Goal: Information Seeking & Learning: Learn about a topic

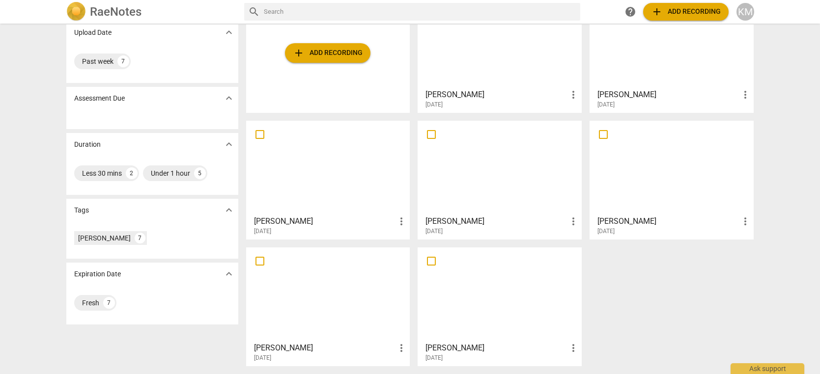
scroll to position [75, 0]
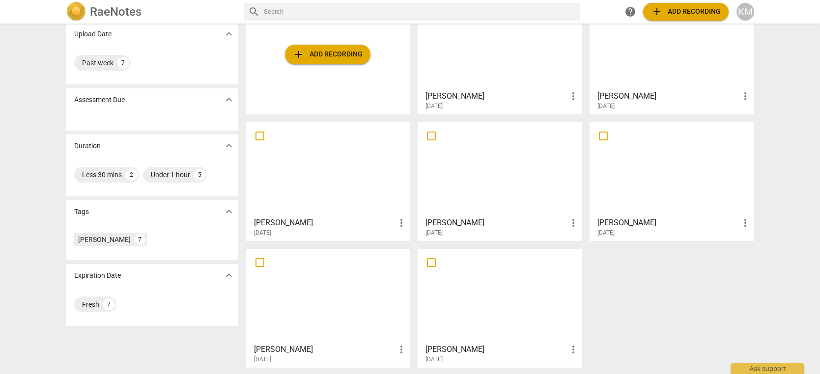
click at [344, 184] on div at bounding box center [327, 169] width 157 height 87
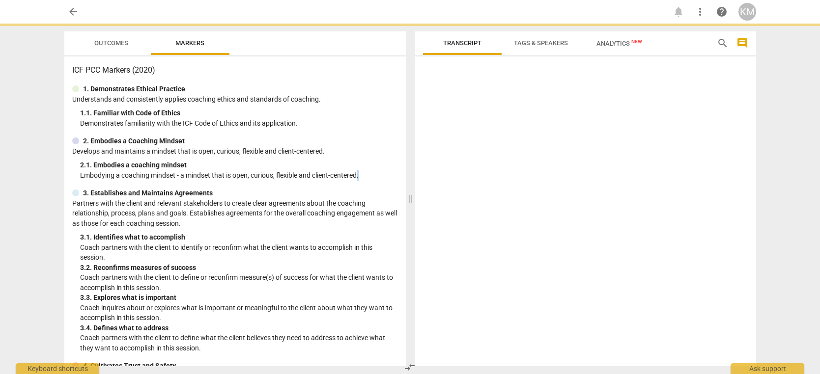
click at [344, 184] on div "ICF PCC Markers (2020) 1. Demonstrates Ethical Practice Understands and consist…" at bounding box center [235, 211] width 342 height 310
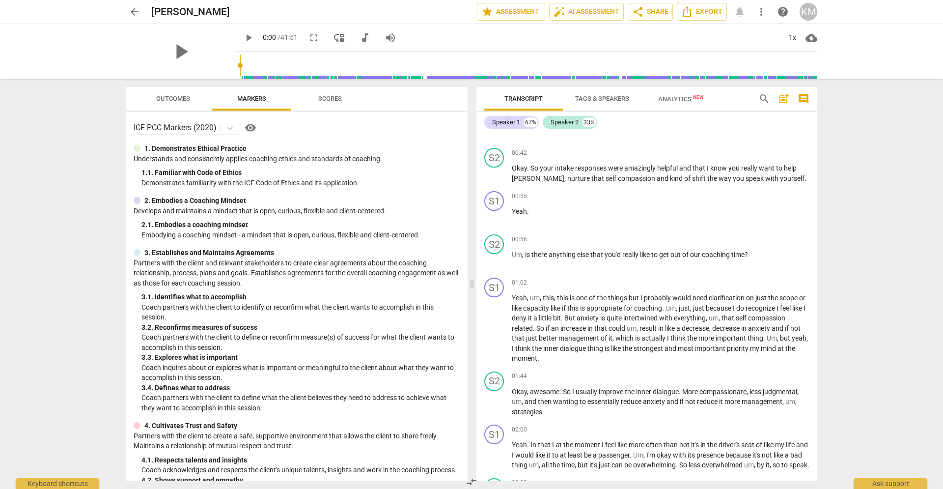
scroll to position [289, 0]
click at [243, 38] on span "play_arrow" at bounding box center [249, 38] width 12 height 12
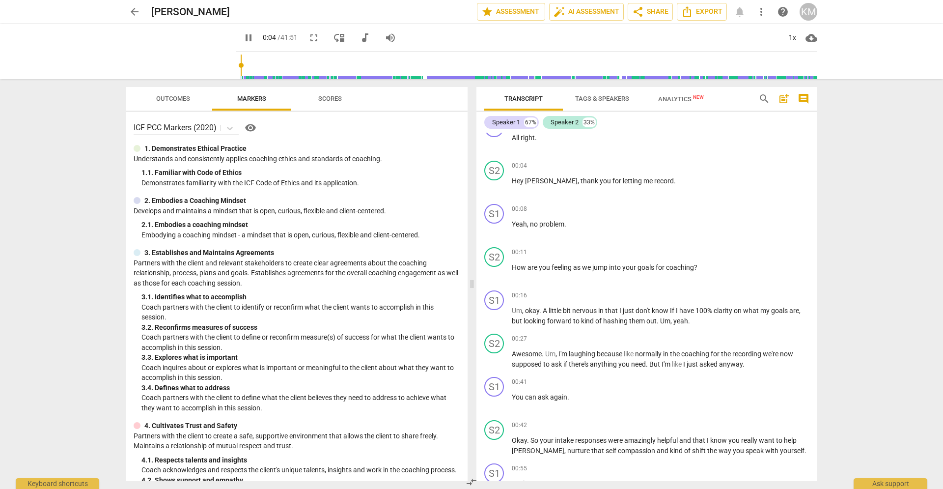
click at [243, 38] on span "pause" at bounding box center [249, 38] width 12 height 12
type input "5"
click at [602, 98] on span "Tags & Speakers" at bounding box center [602, 98] width 54 height 7
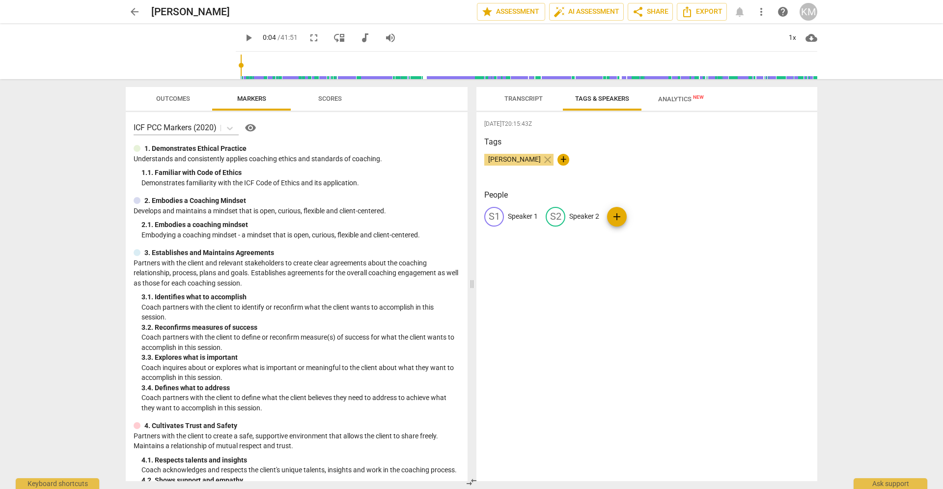
click at [527, 218] on p "Speaker 1" at bounding box center [523, 216] width 30 height 10
type input "Coach"
click at [656, 217] on p "Speaker 2" at bounding box center [648, 216] width 30 height 10
type input "Client"
click at [719, 276] on div "2025-08-23T20:15:43Z Tags Ken McKellar close + People CO Coach edit Client dele…" at bounding box center [646, 296] width 341 height 369
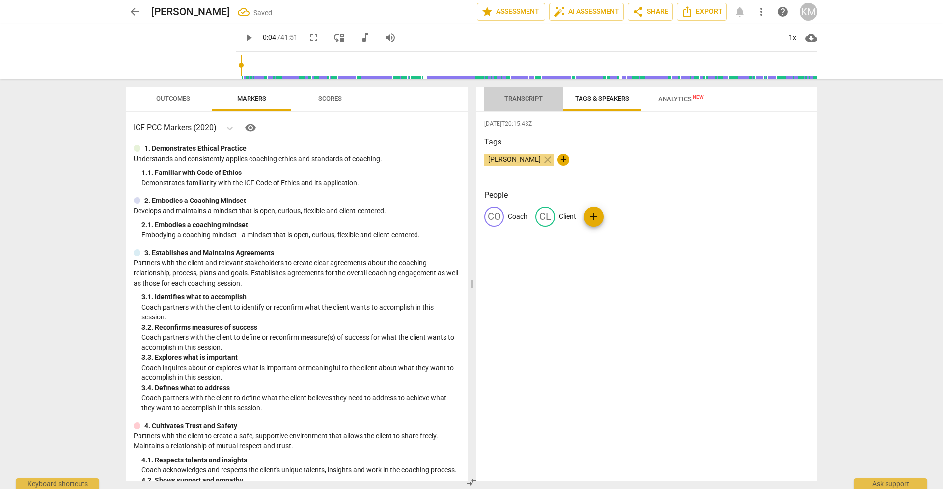
click at [524, 95] on span "Transcript" at bounding box center [523, 98] width 38 height 7
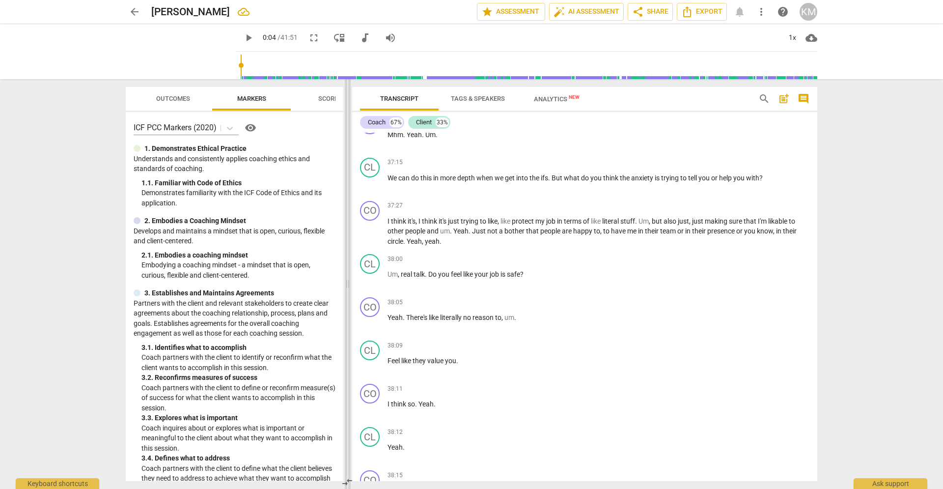
scroll to position [5677, 0]
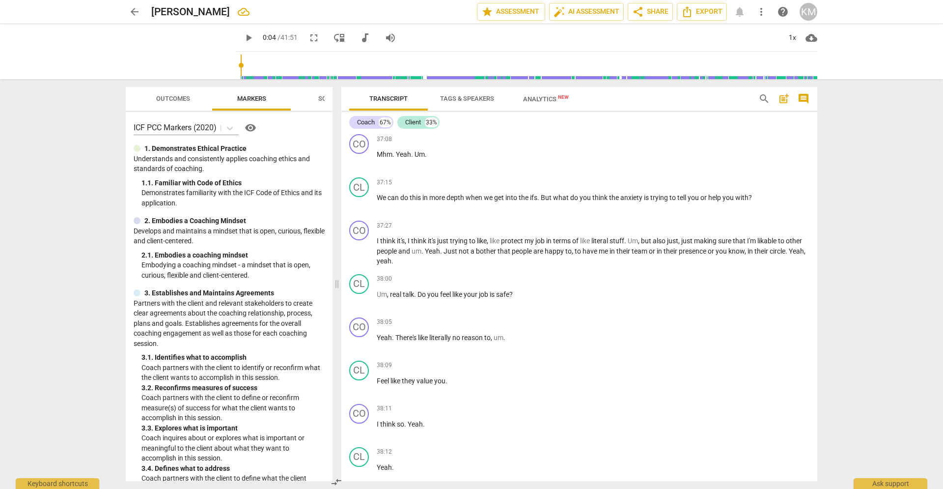
drag, startPoint x: 474, startPoint y: 162, endPoint x: 329, endPoint y: 170, distance: 145.1
click at [338, 165] on span at bounding box center [337, 284] width 6 height 410
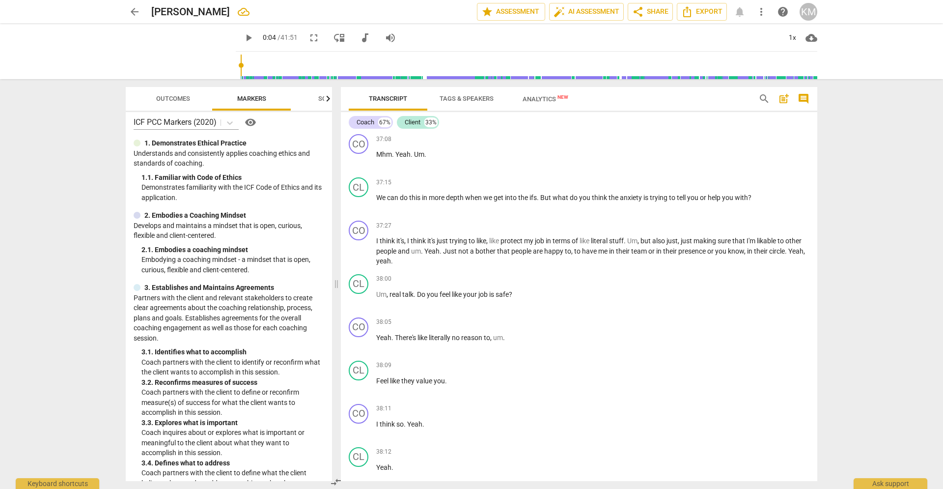
scroll to position [0, 0]
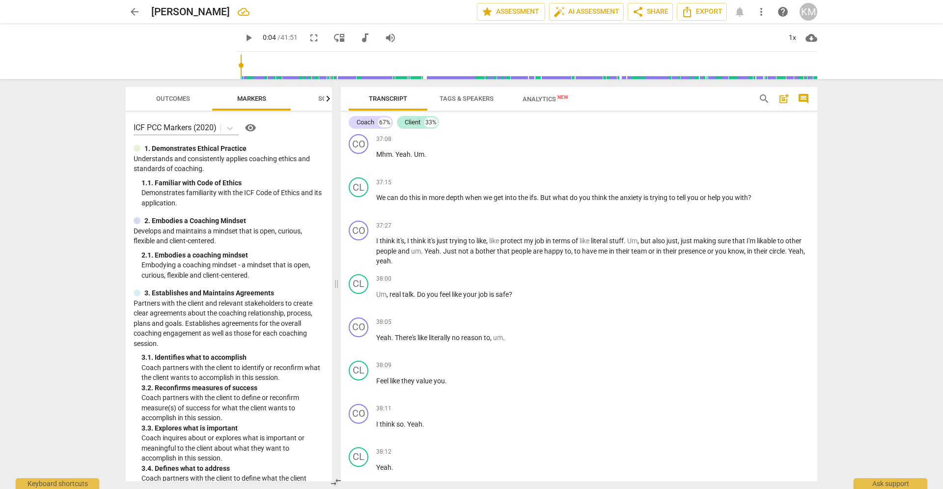
click at [541, 99] on span "Analytics New" at bounding box center [546, 98] width 46 height 7
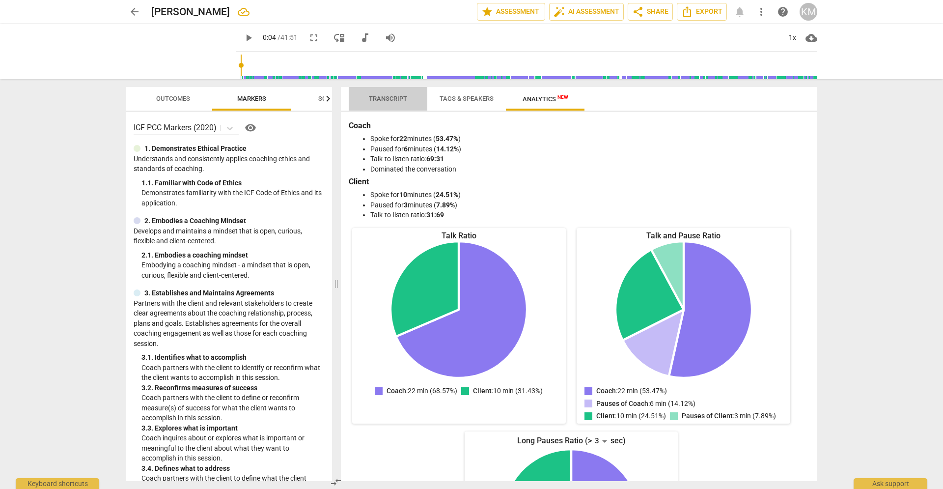
click at [391, 100] on span "Transcript" at bounding box center [388, 98] width 38 height 7
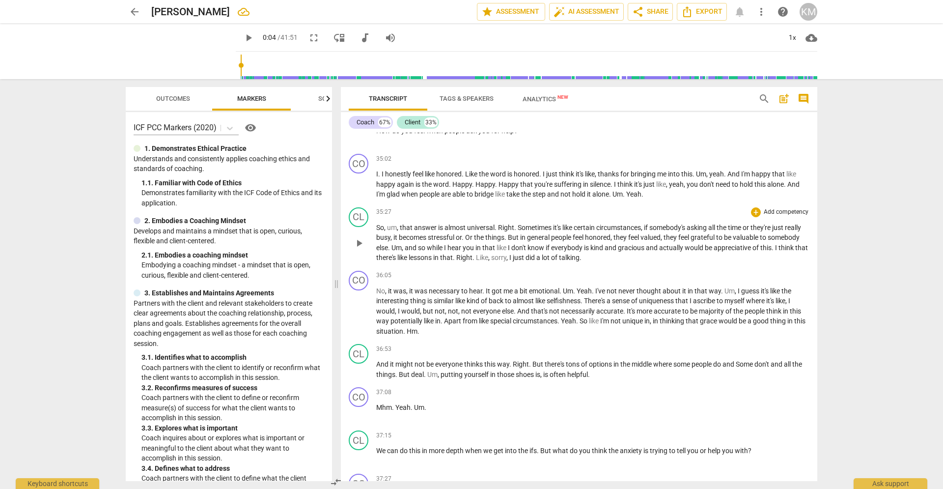
scroll to position [5423, 0]
click at [567, 170] on span "think" at bounding box center [567, 174] width 17 height 8
click at [566, 170] on span "think" at bounding box center [567, 174] width 17 height 8
click at [775, 155] on p "Add competency" at bounding box center [786, 159] width 47 height 9
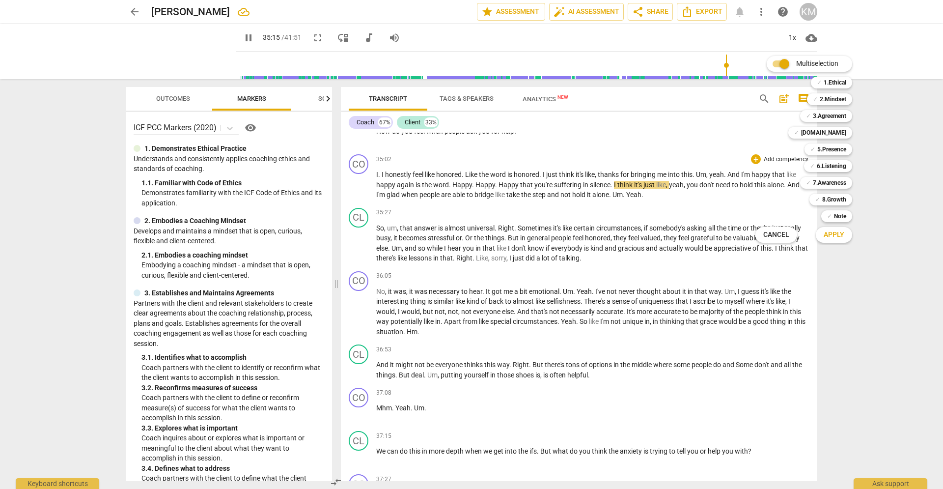
click at [238, 39] on div at bounding box center [471, 244] width 943 height 489
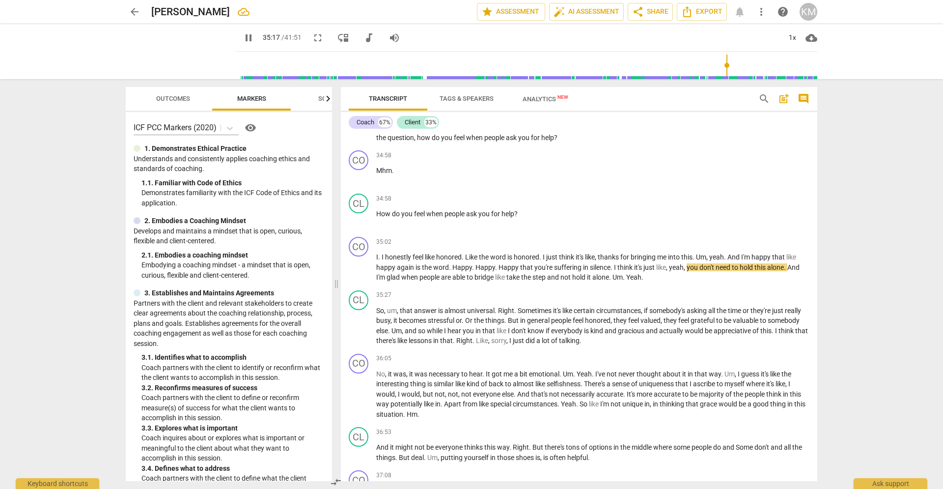
scroll to position [5340, 0]
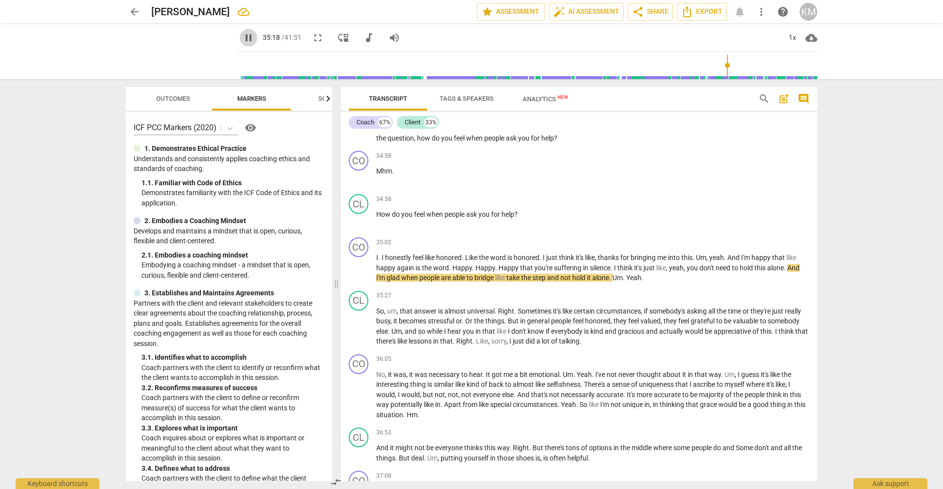
click at [243, 40] on span "pause" at bounding box center [249, 38] width 12 height 12
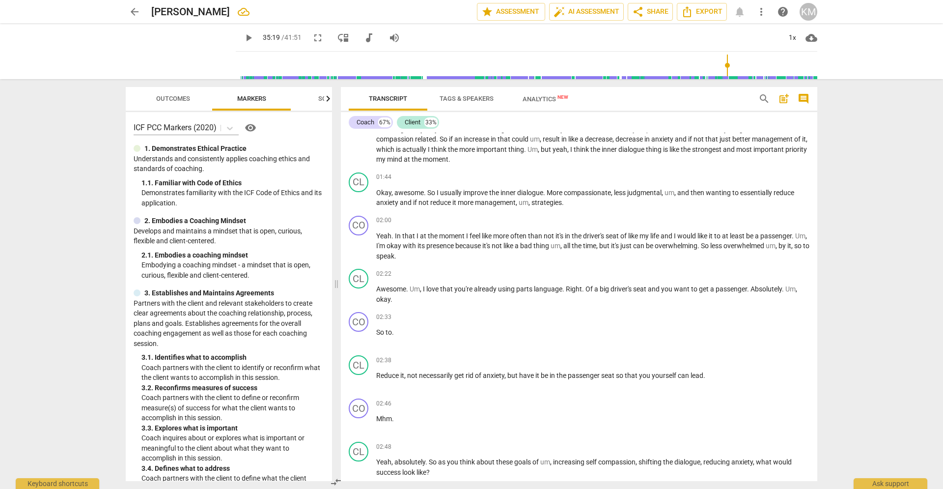
scroll to position [0, 0]
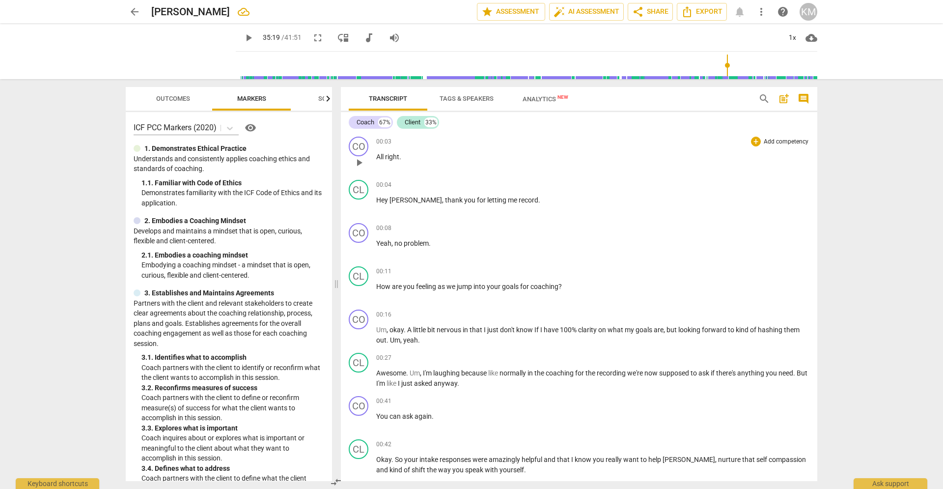
click at [360, 161] on span "play_arrow" at bounding box center [359, 163] width 12 height 12
click at [243, 36] on span "pause" at bounding box center [249, 38] width 12 height 12
click at [358, 161] on span "play_arrow" at bounding box center [359, 163] width 12 height 12
click at [357, 161] on span "pause" at bounding box center [359, 163] width 12 height 12
type input "6"
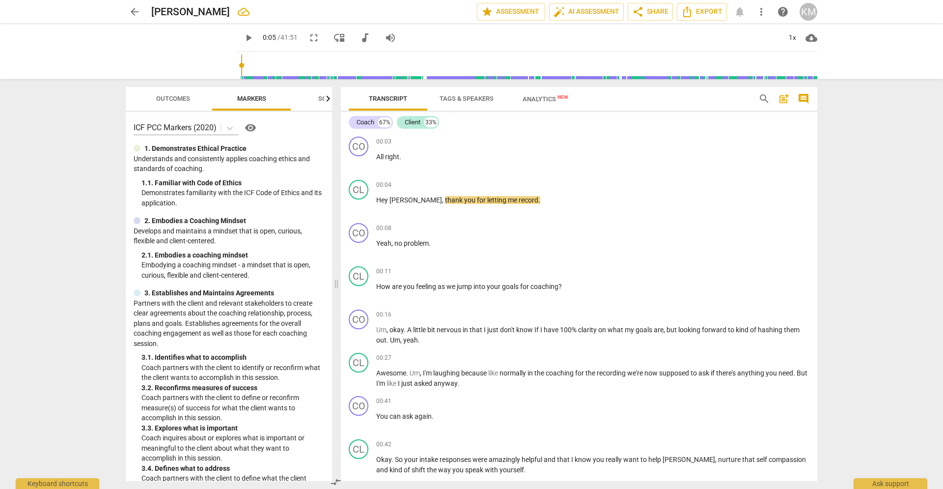
click at [467, 99] on span "Tags & Speakers" at bounding box center [467, 98] width 54 height 7
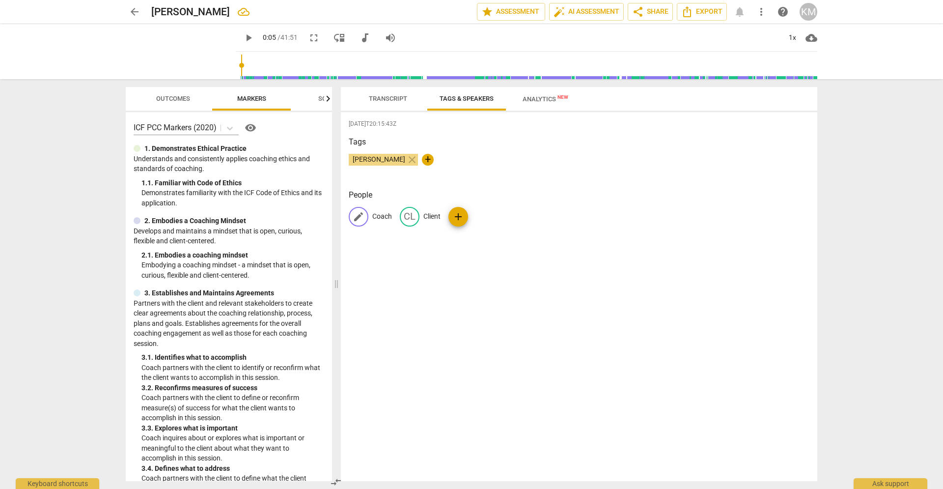
click at [382, 215] on p "Coach" at bounding box center [382, 216] width 20 height 10
type input "Client"
click at [515, 219] on p "Client" at bounding box center [505, 216] width 17 height 10
type input "Coach"
click at [650, 304] on div "2025-08-23T20:15:43Z Tags Ken McKellar close + People CL Client edit Coach dele…" at bounding box center [579, 296] width 476 height 369
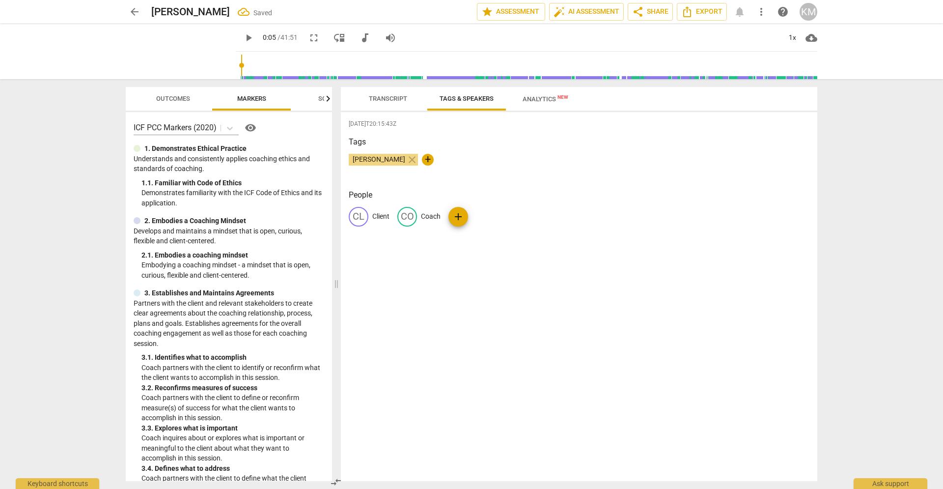
click at [385, 99] on span "Transcript" at bounding box center [388, 98] width 38 height 7
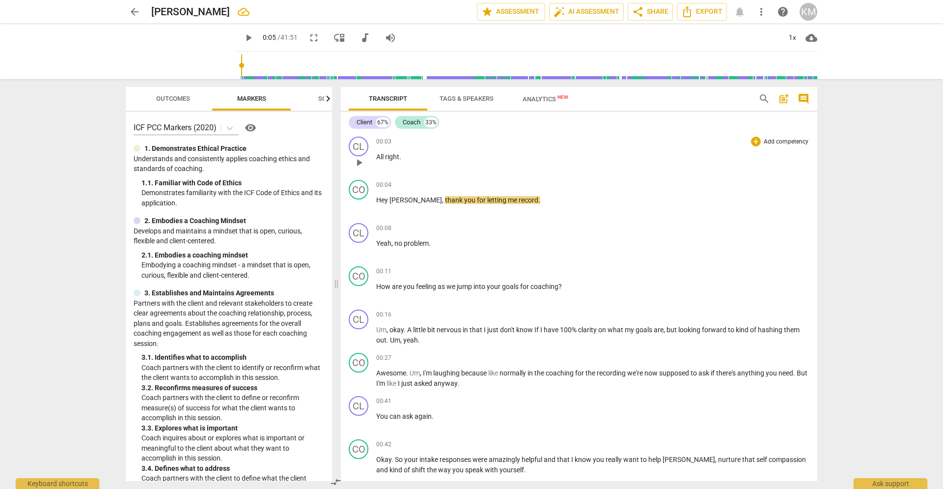
click at [359, 161] on span "play_arrow" at bounding box center [359, 163] width 12 height 12
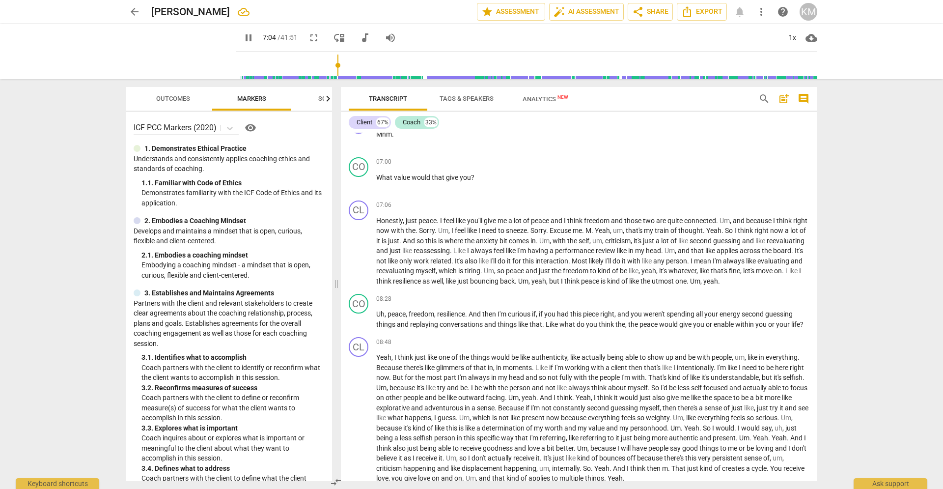
scroll to position [1520, 0]
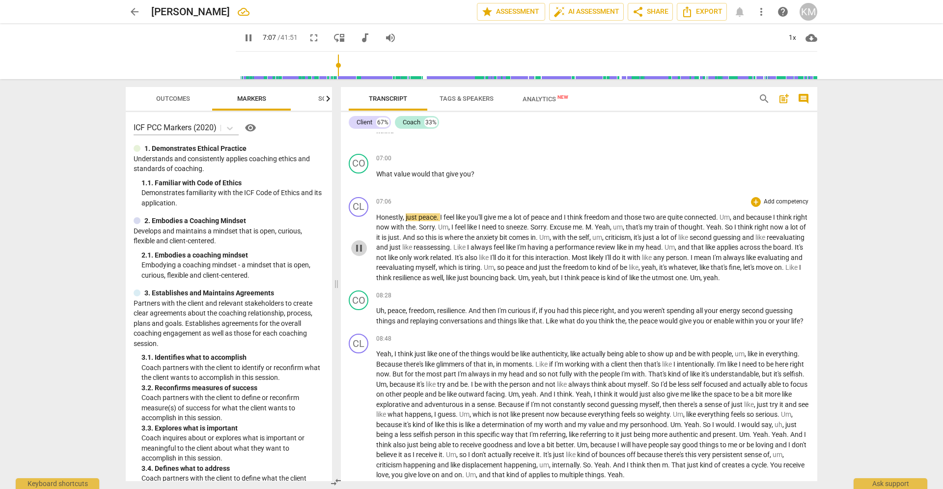
click at [359, 248] on span "pause" at bounding box center [359, 248] width 12 height 12
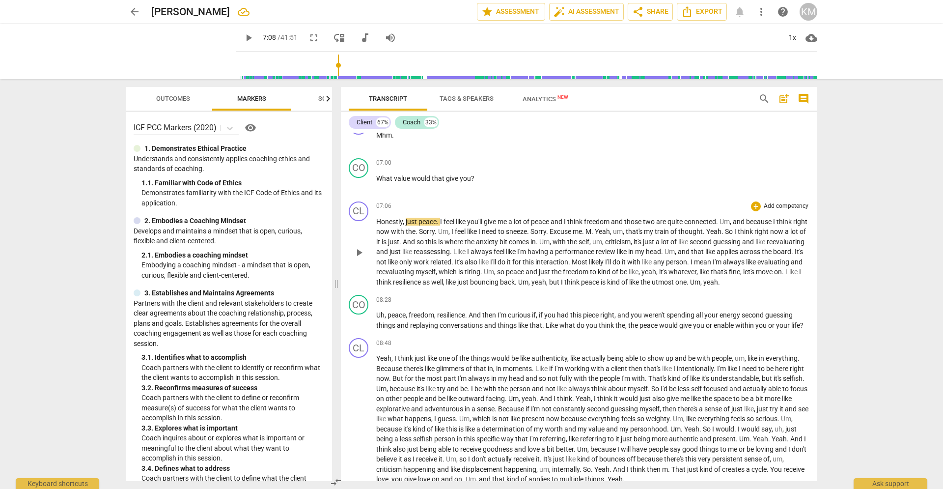
click at [358, 251] on span "play_arrow" at bounding box center [359, 253] width 12 height 12
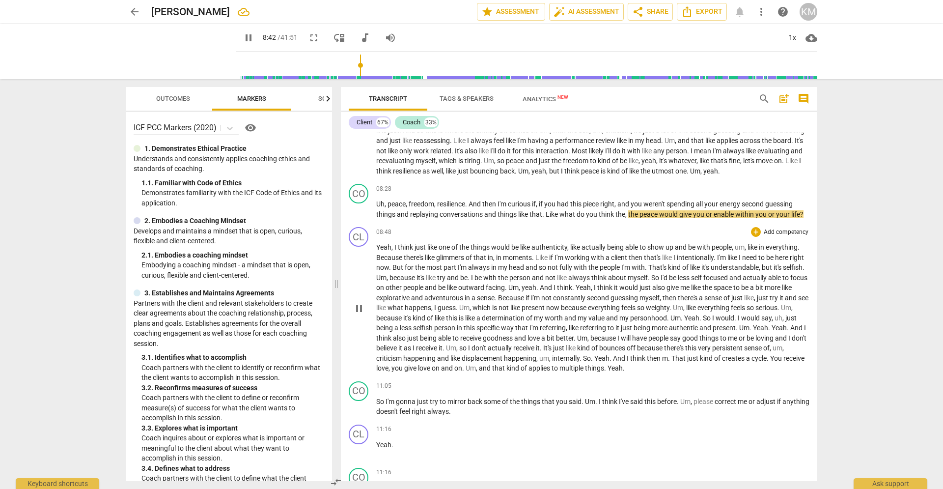
scroll to position [1627, 0]
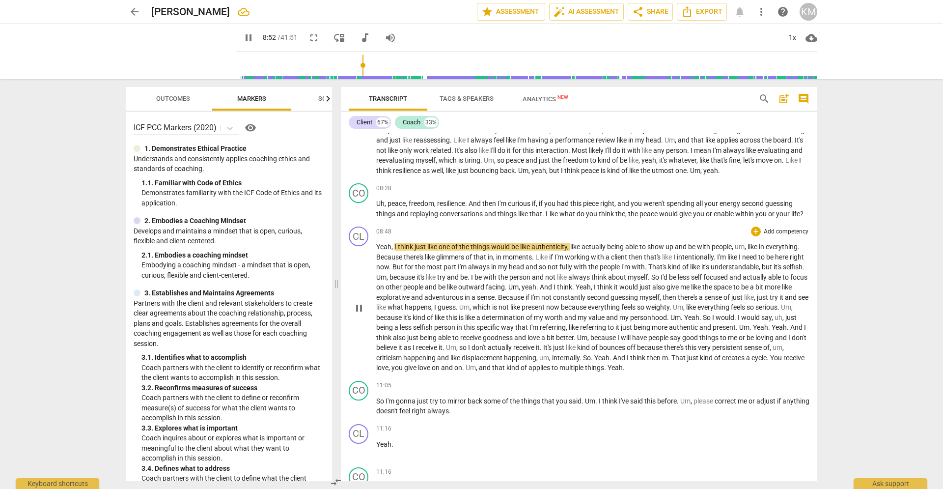
click at [746, 341] on span "be" at bounding box center [750, 337] width 9 height 8
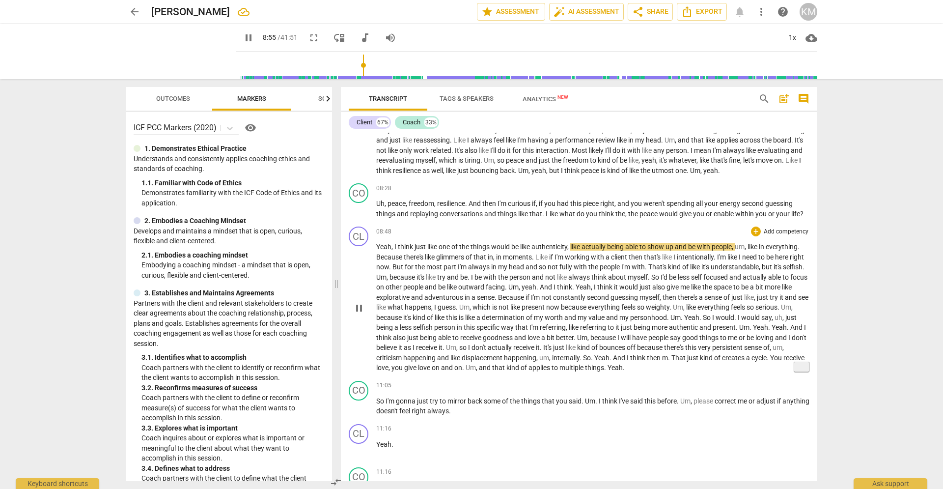
click at [746, 341] on span "be" at bounding box center [750, 337] width 9 height 8
click at [372, 348] on div "play_arrow pause" at bounding box center [363, 308] width 25 height 124
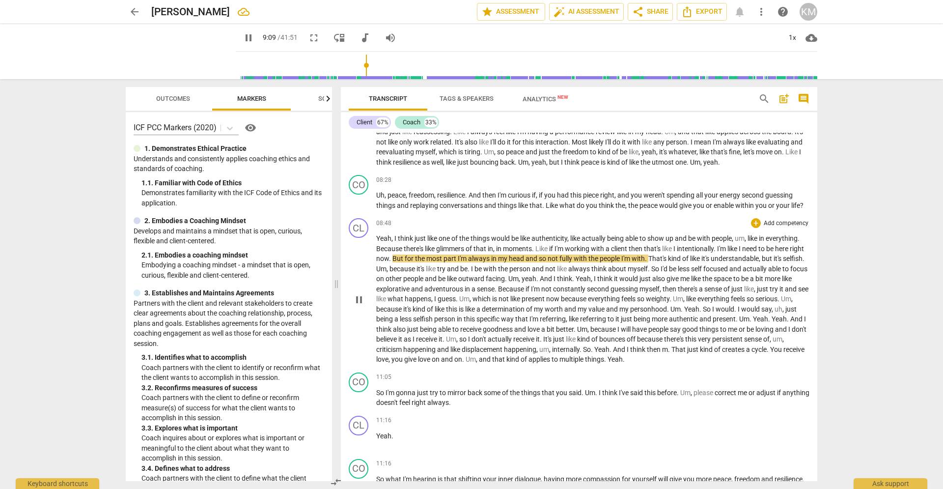
scroll to position [1652, 0]
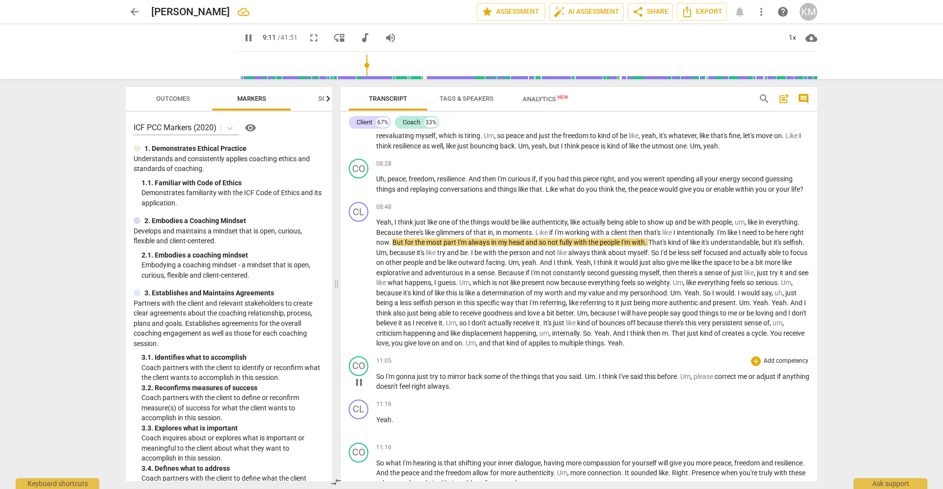
click at [360, 374] on span "pause" at bounding box center [359, 382] width 12 height 12
click at [359, 374] on span "play_arrow" at bounding box center [359, 382] width 12 height 12
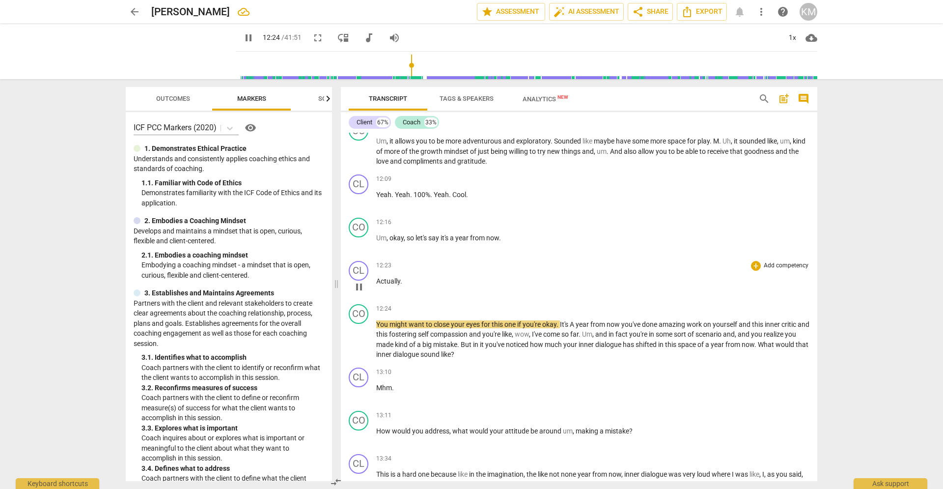
scroll to position [2070, 0]
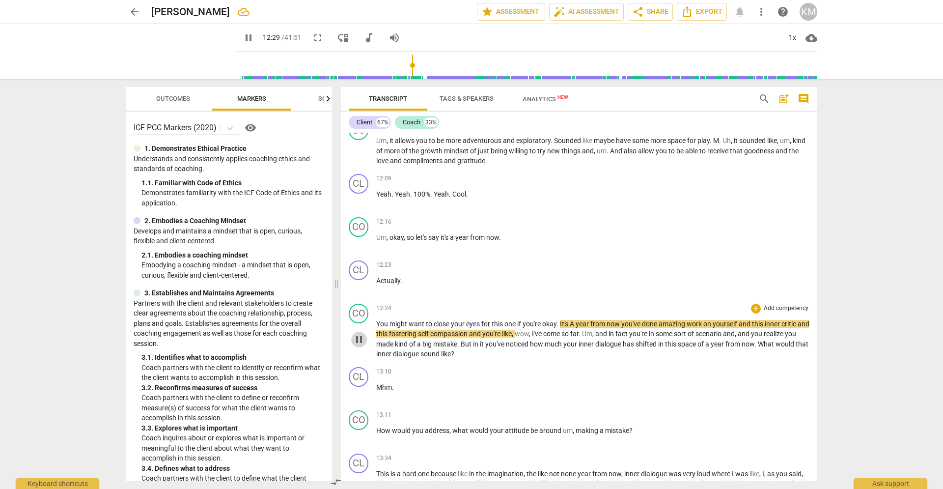
click at [360, 339] on span "pause" at bounding box center [359, 339] width 12 height 12
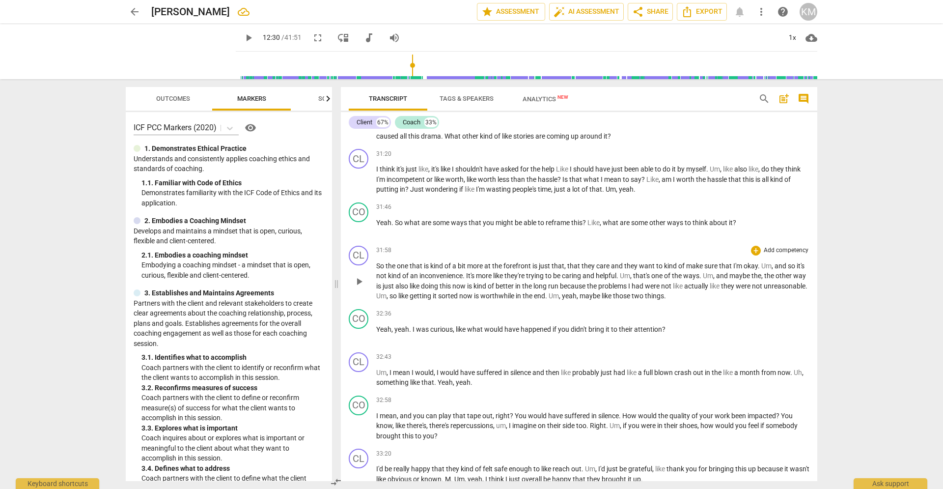
scroll to position [4592, 0]
click at [359, 203] on div "CO" at bounding box center [359, 211] width 20 height 20
click at [359, 203] on div at bounding box center [471, 244] width 943 height 489
click at [468, 203] on div "31:46 + Add competency keyboard_arrow_right Yeah . So what are some ways that y…" at bounding box center [592, 218] width 433 height 35
click at [359, 221] on span "play_arrow" at bounding box center [359, 227] width 12 height 12
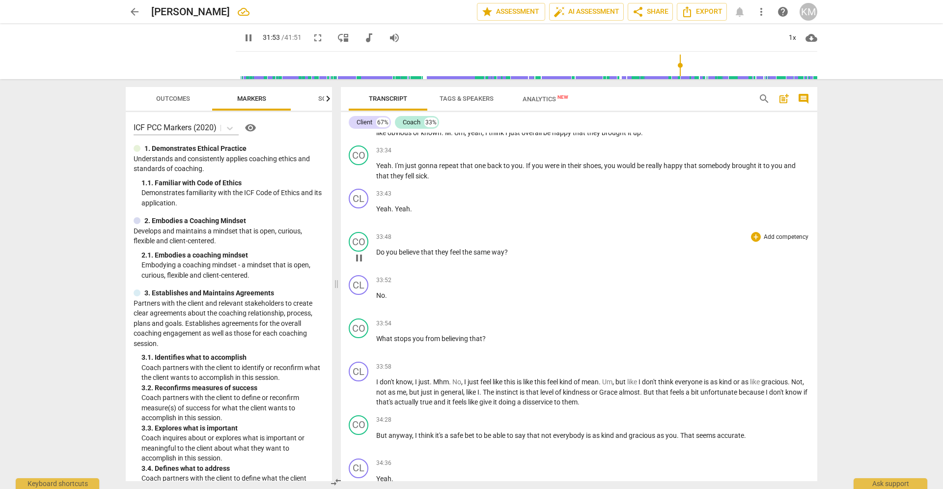
scroll to position [4945, 0]
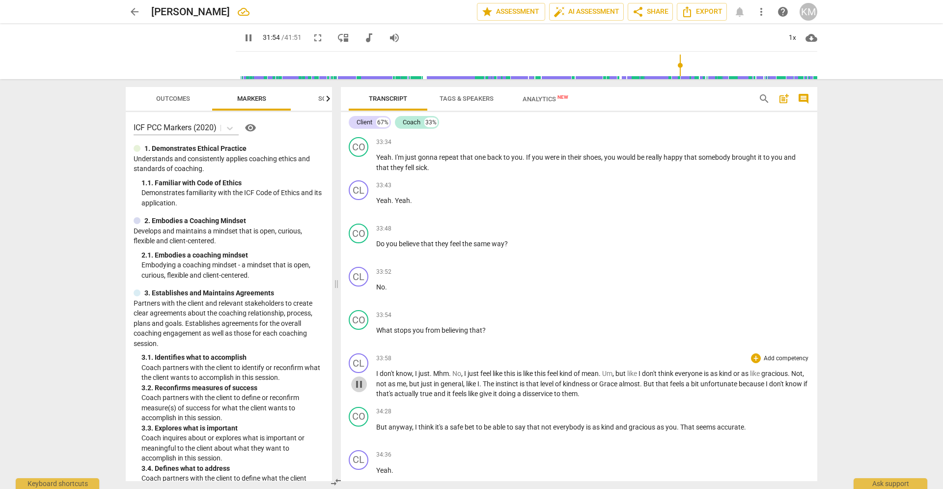
drag, startPoint x: 361, startPoint y: 374, endPoint x: 385, endPoint y: 374, distance: 24.1
click at [361, 374] on span "pause" at bounding box center [359, 384] width 12 height 12
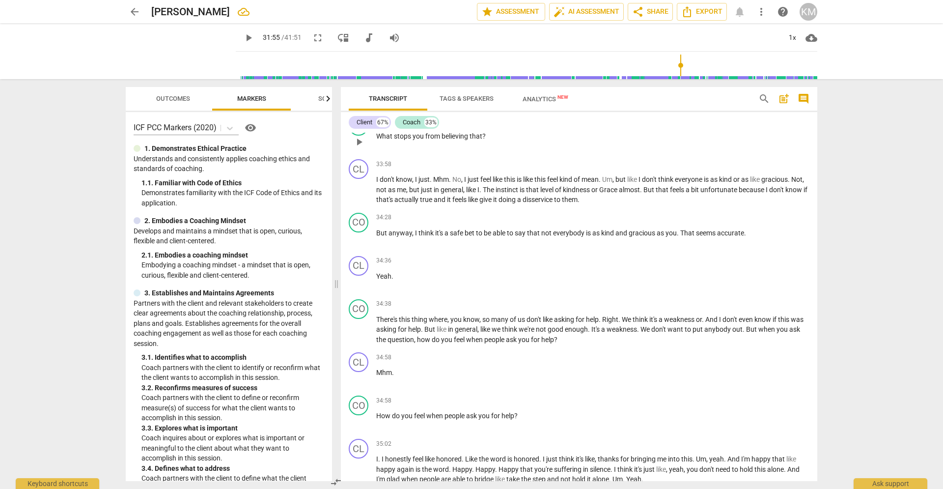
scroll to position [5123, 0]
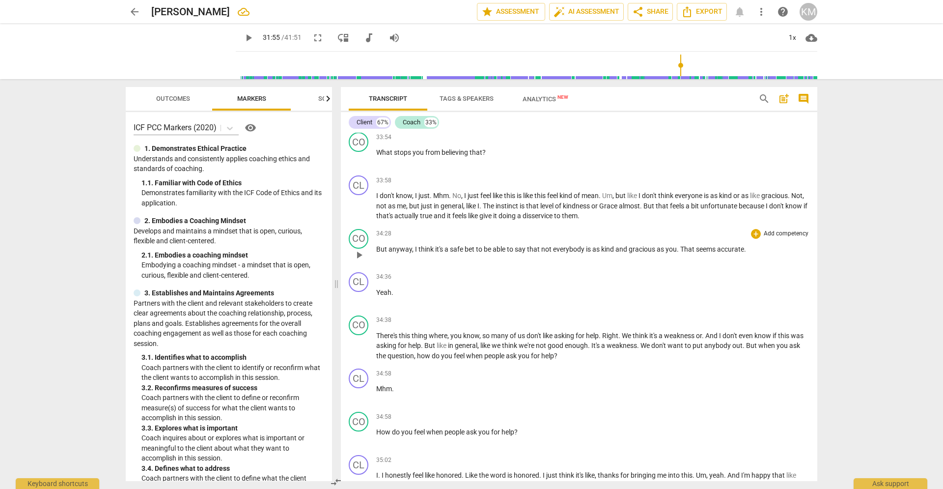
click at [361, 249] on span "play_arrow" at bounding box center [359, 255] width 12 height 12
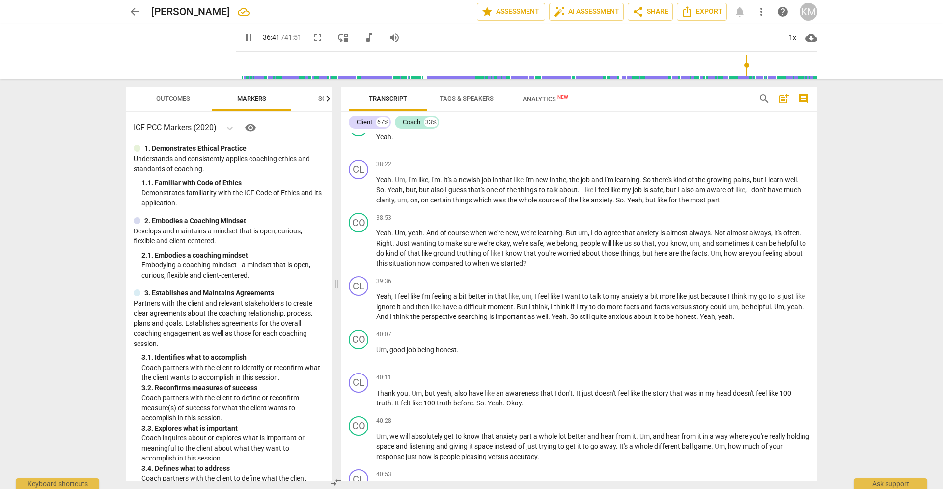
scroll to position [6088, 0]
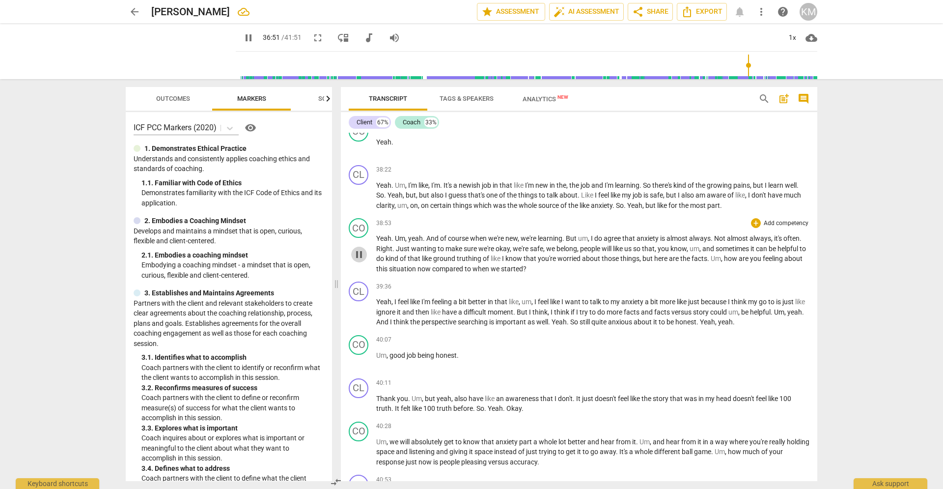
click at [361, 248] on span "pause" at bounding box center [359, 254] width 12 height 12
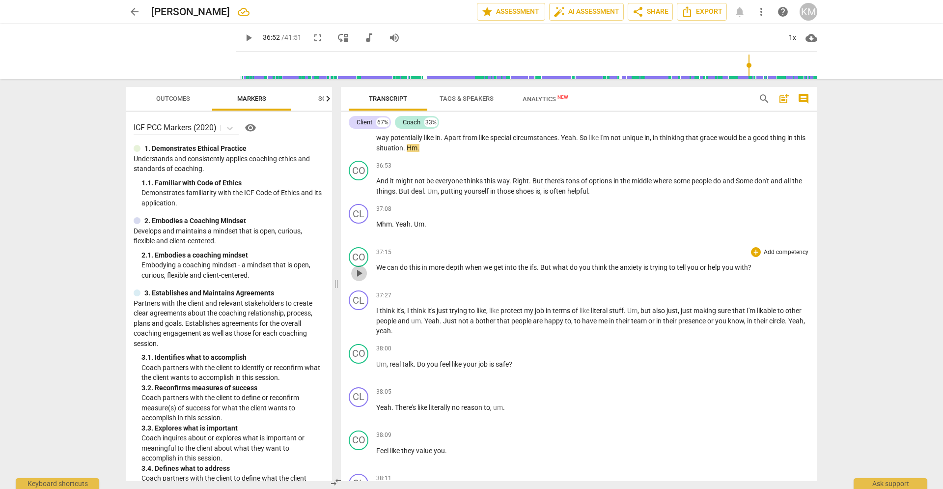
click at [359, 267] on span "play_arrow" at bounding box center [359, 273] width 12 height 12
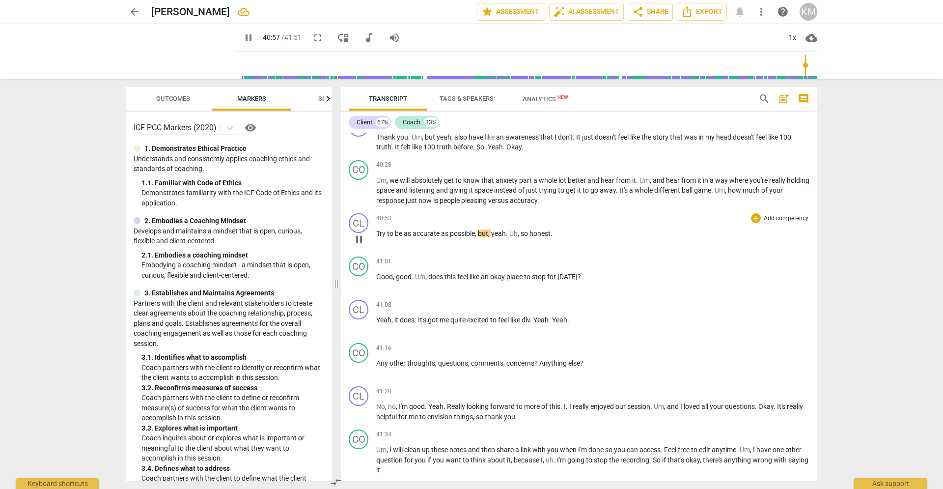
scroll to position [6374, 0]
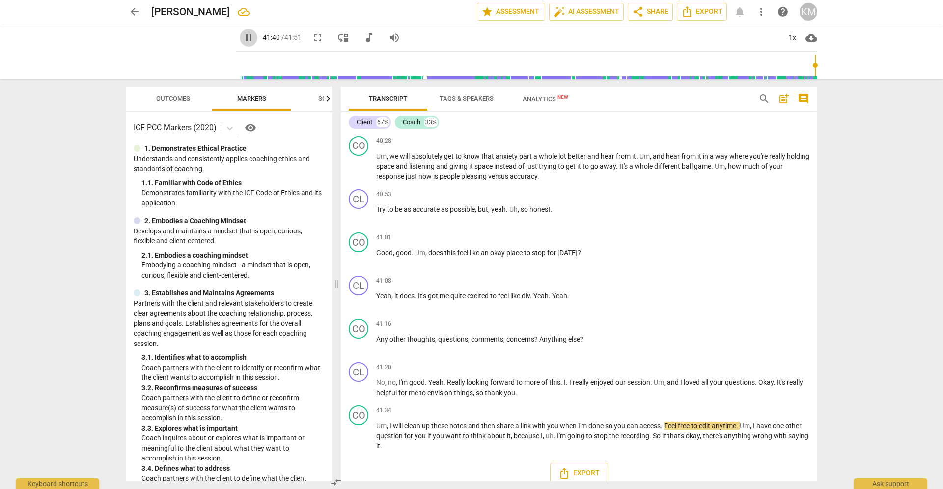
click at [243, 39] on span "pause" at bounding box center [249, 38] width 12 height 12
type input "2501"
click at [240, 29] on button "play_arrow" at bounding box center [249, 38] width 18 height 18
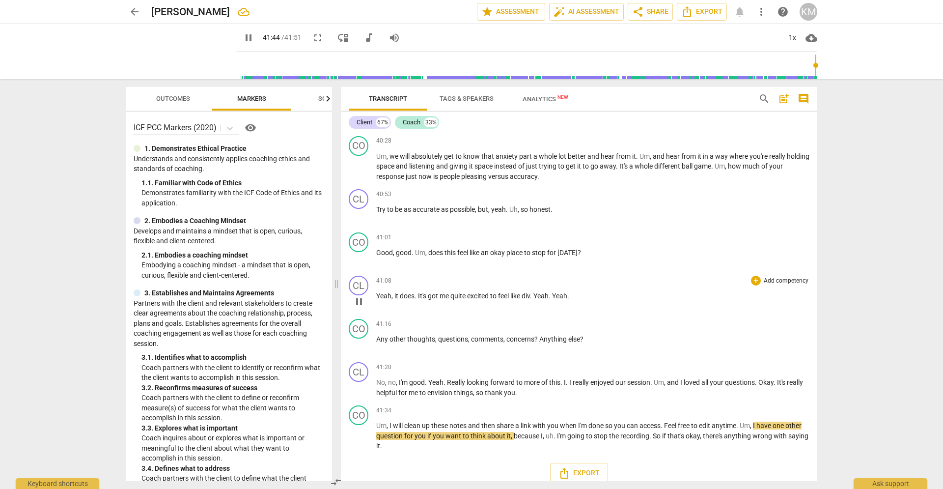
click at [633, 302] on div "CL play_arrow pause 41:08 + Add competency keyboard_arrow_right Yeah , it does …" at bounding box center [579, 293] width 476 height 43
click at [359, 339] on span "pause" at bounding box center [359, 345] width 12 height 12
type input "2507"
